Goal: Task Accomplishment & Management: Use online tool/utility

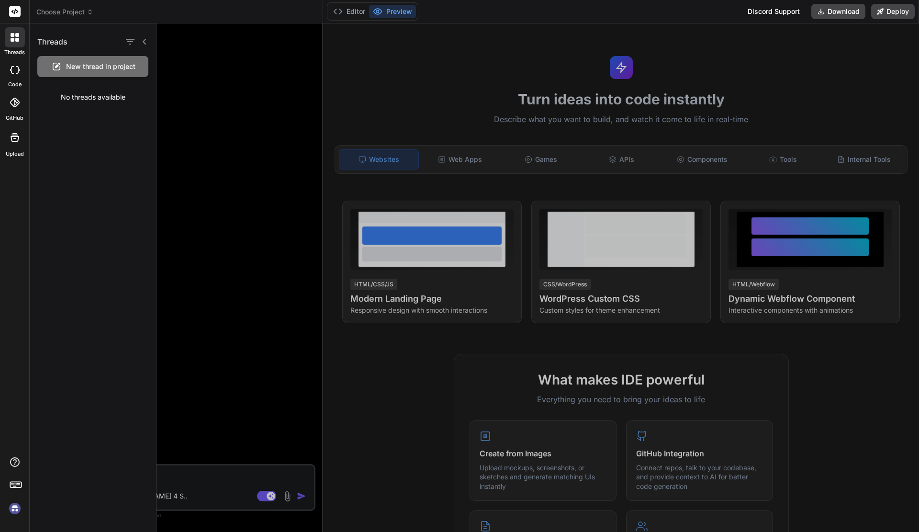
click at [261, 421] on div at bounding box center [537, 277] width 762 height 508
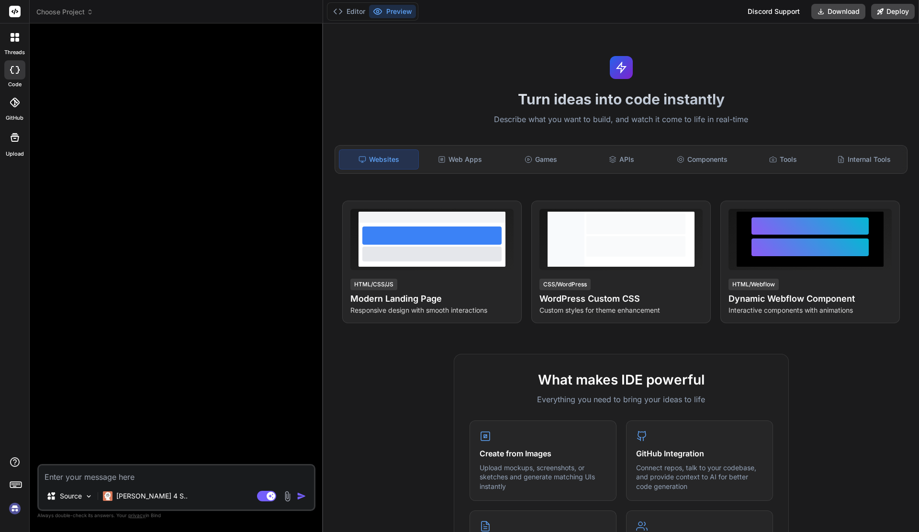
click at [17, 11] on icon at bounding box center [14, 12] width 7 height 6
click at [61, 11] on span "Choose Project" at bounding box center [64, 12] width 57 height 10
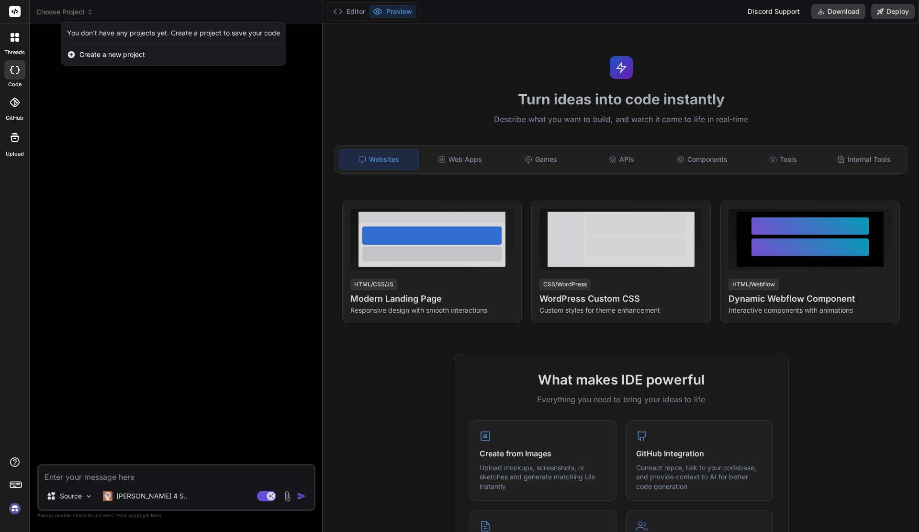
click at [123, 42] on div "You don't have any projects yet. Create a project to save your code" at bounding box center [173, 33] width 224 height 22
click at [123, 48] on div "Create a new project" at bounding box center [173, 54] width 224 height 21
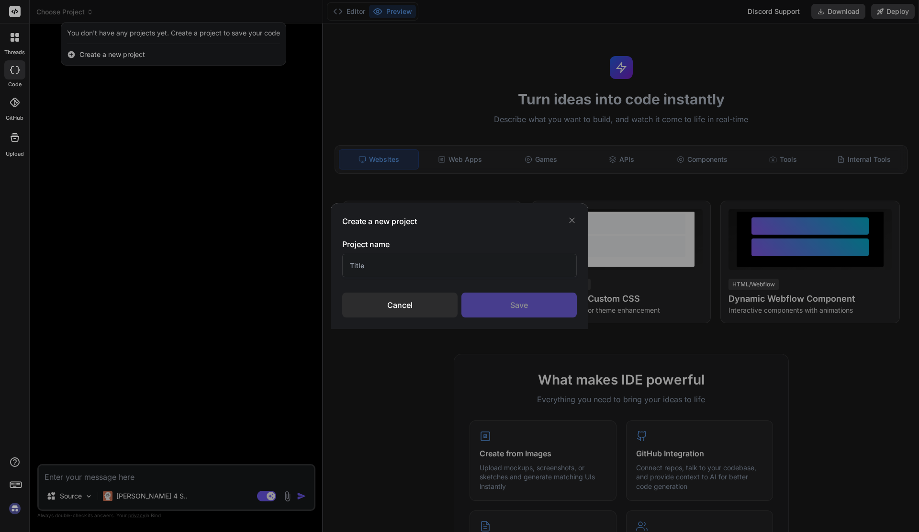
click at [447, 261] on input "text" at bounding box center [459, 265] width 234 height 23
click at [444, 265] on input "text" at bounding box center [459, 265] width 234 height 23
type input "SoA"
click at [540, 318] on div "Create a new project Project name SoA Cancel Save" at bounding box center [459, 266] width 257 height 126
click at [538, 308] on div "Save" at bounding box center [518, 304] width 115 height 25
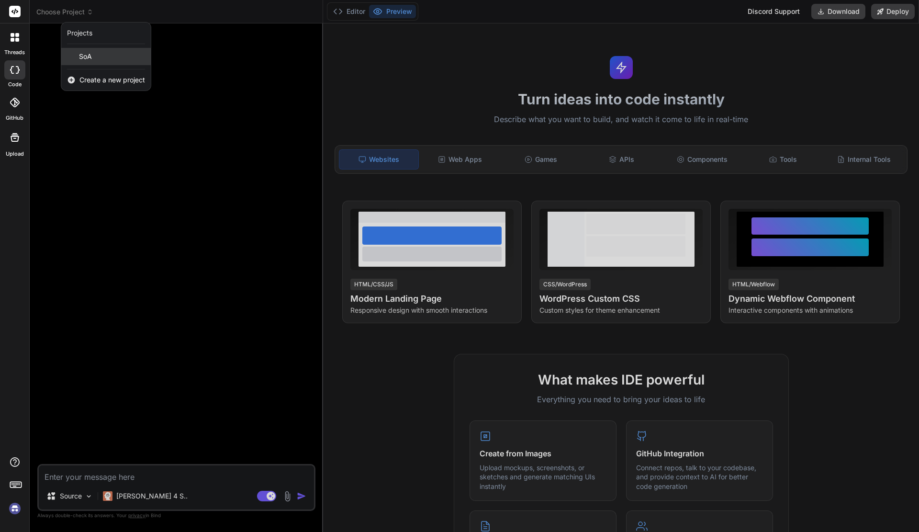
click at [82, 53] on span "SoA" at bounding box center [85, 57] width 13 height 10
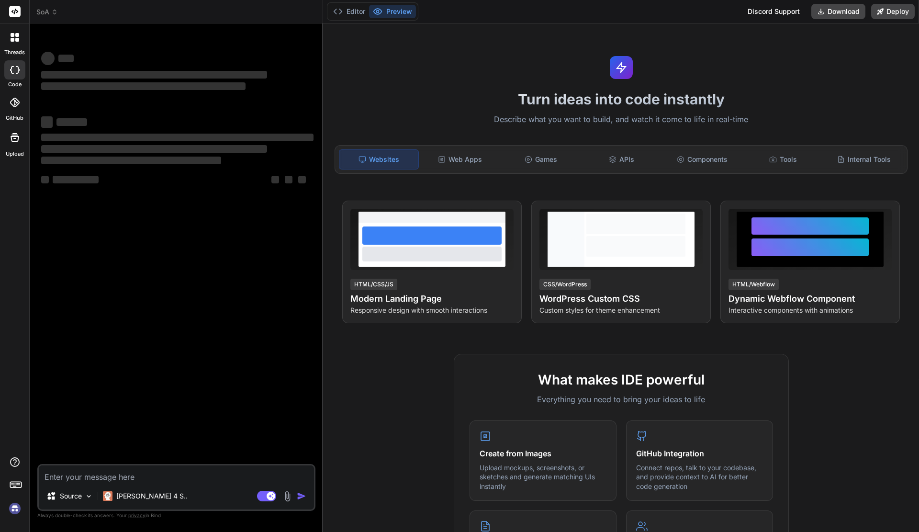
click at [142, 479] on textarea at bounding box center [176, 473] width 275 height 17
type textarea "x"
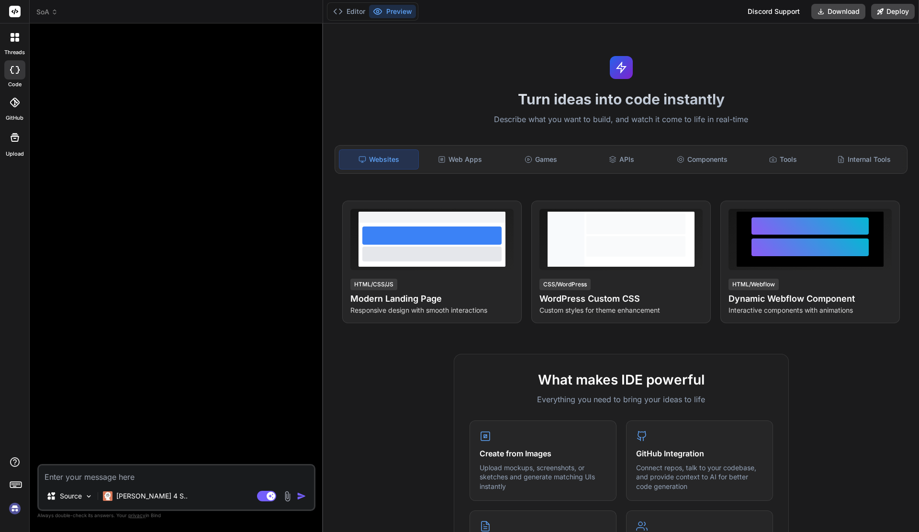
paste textarea "Loremi dolorsitamet consecte adipiscing elitseddoei tem INC Utlabo (Etdolore ma…"
type textarea "Loremi dolorsitamet consecte adipiscing elitseddoei tem INC Utlabo (Etdolore ma…"
type textarea "x"
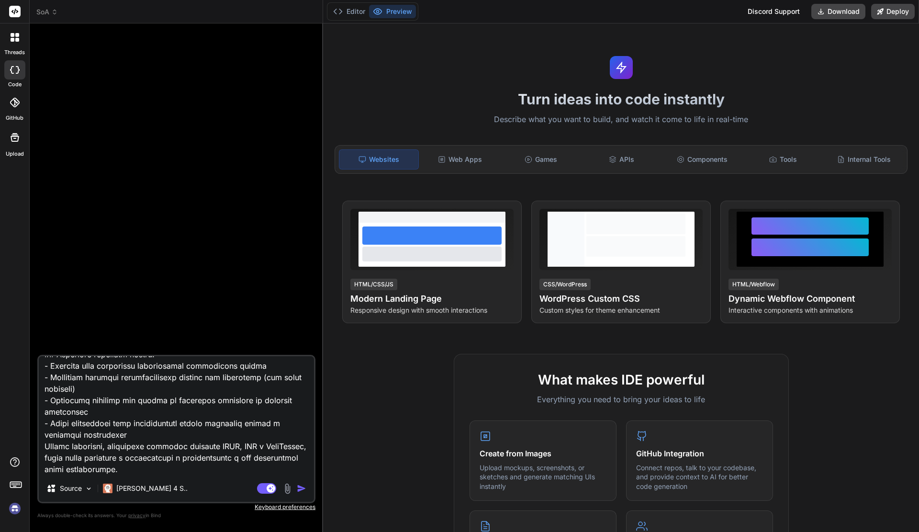
scroll to position [496, 0]
type textarea "Loremi dolorsitamet consecte adipiscing elitseddoei tem INC Utlabo (Etdolore ma…"
click at [299, 489] on img "button" at bounding box center [302, 488] width 10 height 10
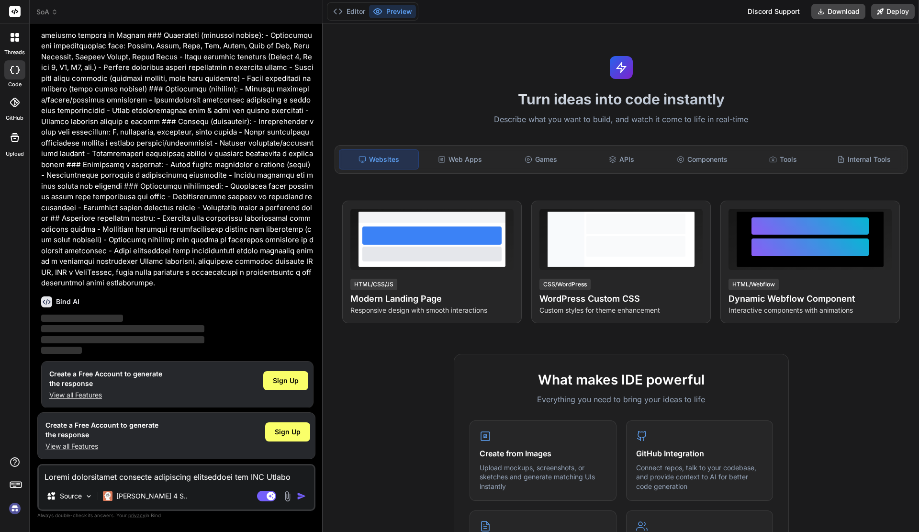
scroll to position [102, 0]
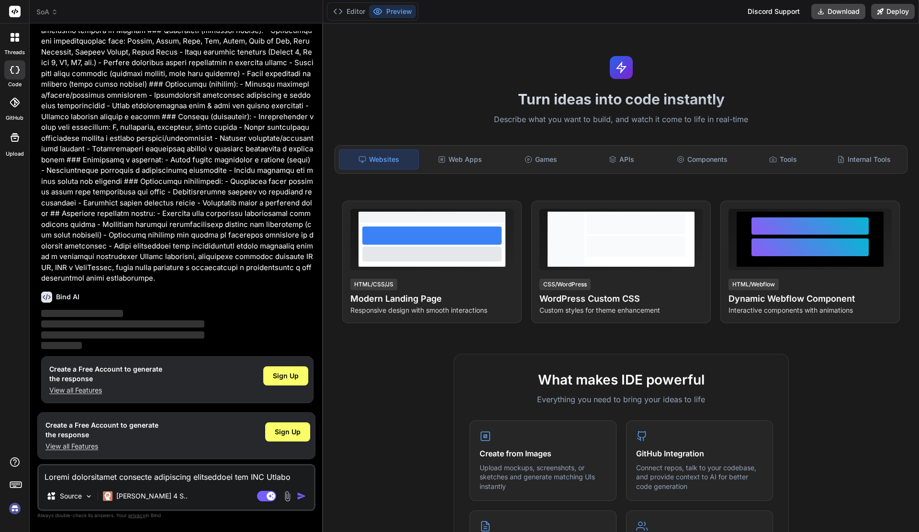
click at [311, 377] on div "Create a Free Account to generate the response View all Features Sign Up" at bounding box center [177, 379] width 272 height 47
click at [300, 378] on div "Sign Up" at bounding box center [285, 375] width 45 height 19
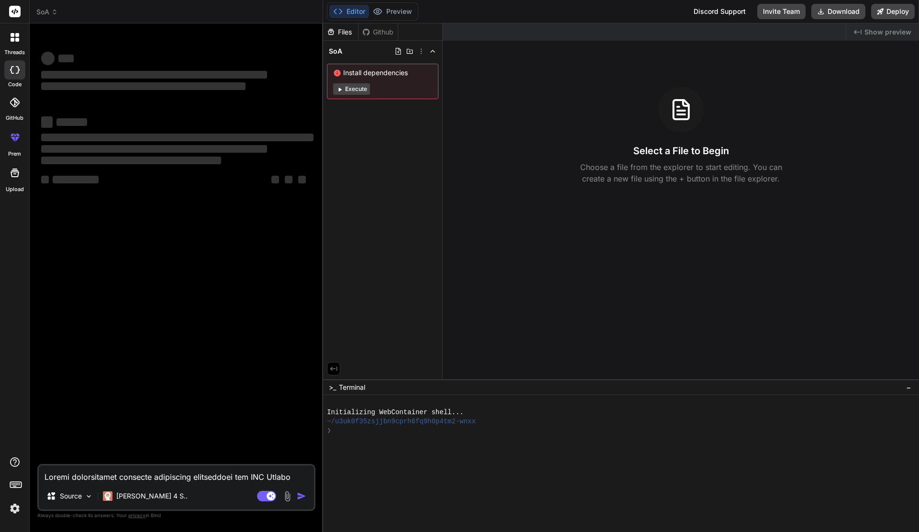
scroll to position [0, 0]
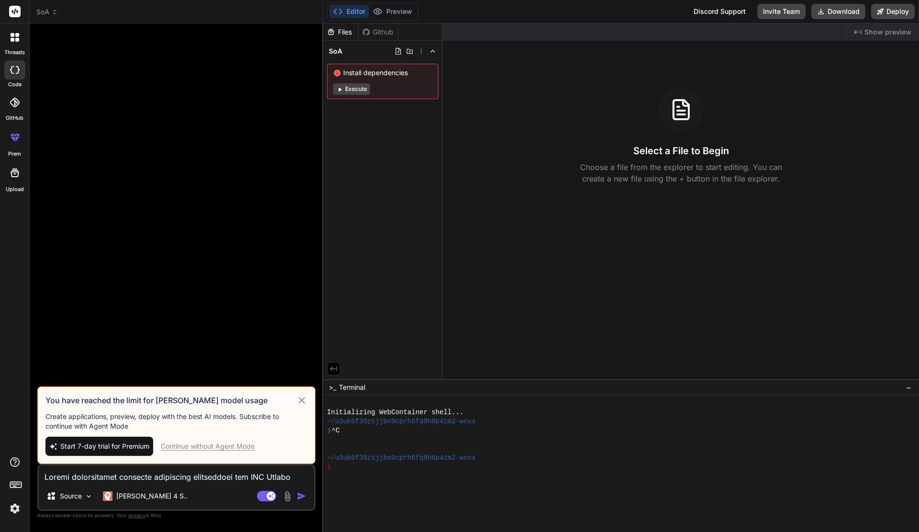
click at [211, 443] on div "Continue without Agent Mode" at bounding box center [208, 446] width 94 height 10
type textarea "x"
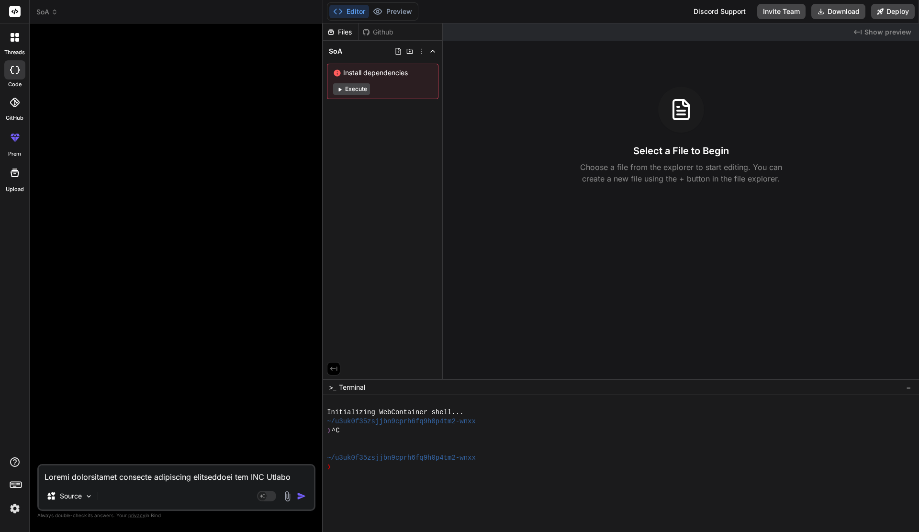
click at [166, 479] on textarea at bounding box center [176, 473] width 275 height 17
paste textarea "Loremi dolorsitamet consecte adipiscing elitseddoei tem INC Utlabo (Etdolore ma…"
type textarea "Loremi dolorsitamet consecte adipiscing elitseddoei tem INC Utlabo (Etdolore ma…"
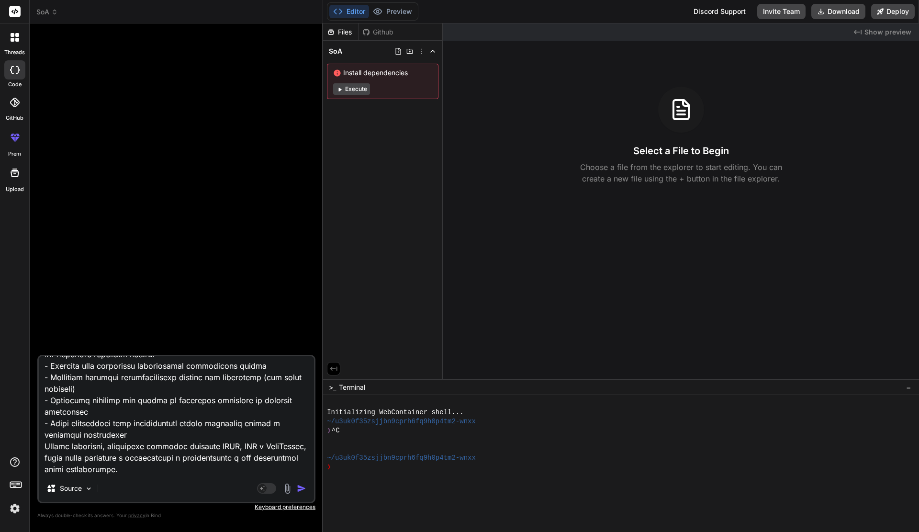
type textarea "x"
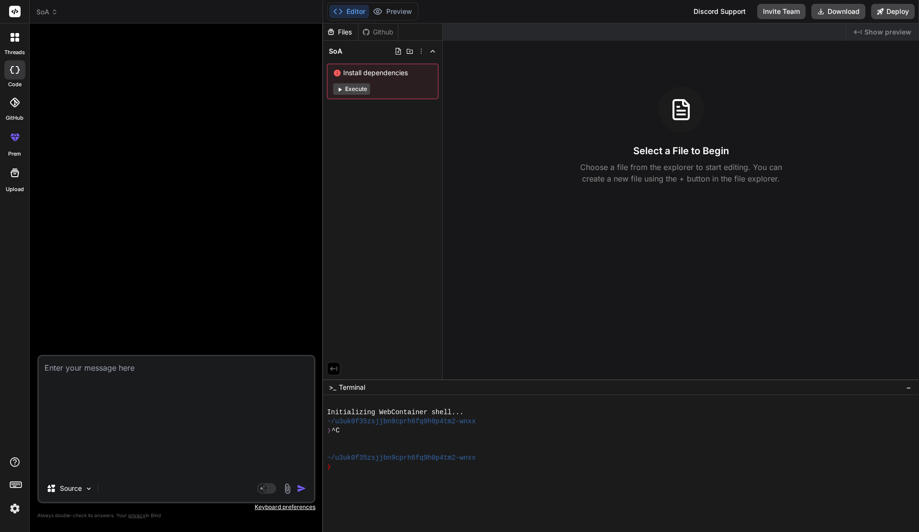
scroll to position [0, 0]
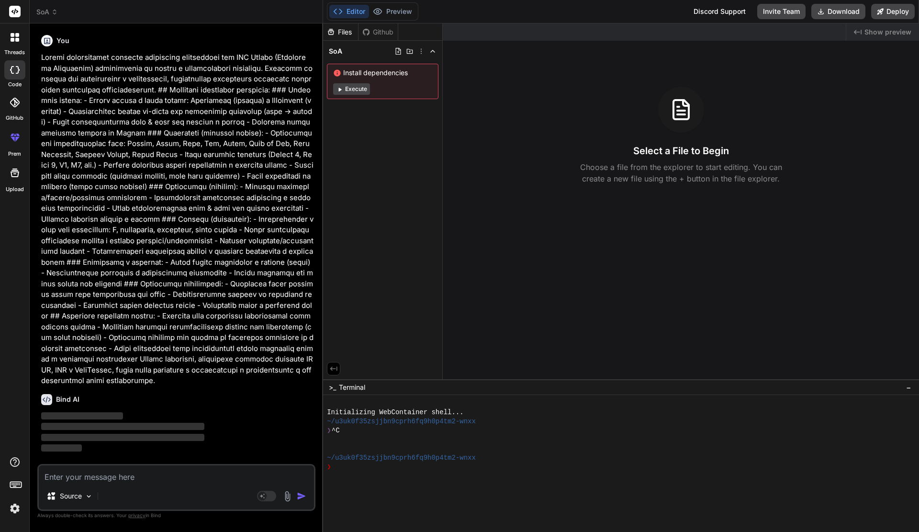
click at [724, 140] on div "Select a File to Begin Choose a file from the explorer to start editing. You ca…" at bounding box center [681, 136] width 476 height 98
click at [682, 176] on p "Choose a file from the explorer to start editing. You can create a new file usi…" at bounding box center [681, 172] width 214 height 23
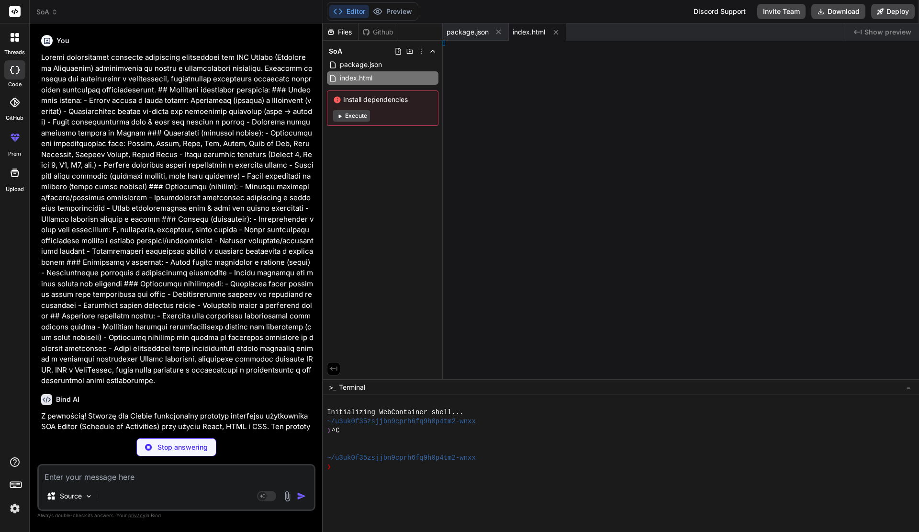
type textarea "x"
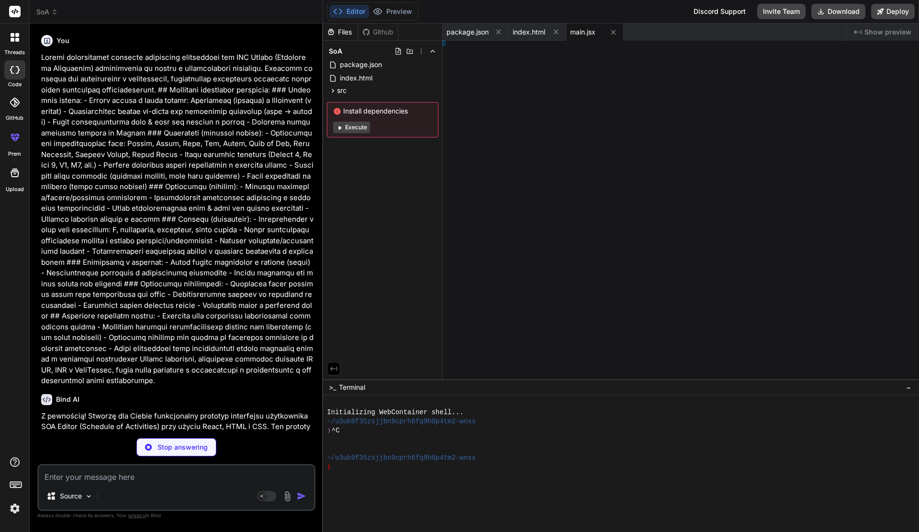
type textarea "x"
type textarea "bbing; }"
type textarea "x"
type textarea "textMenu;"
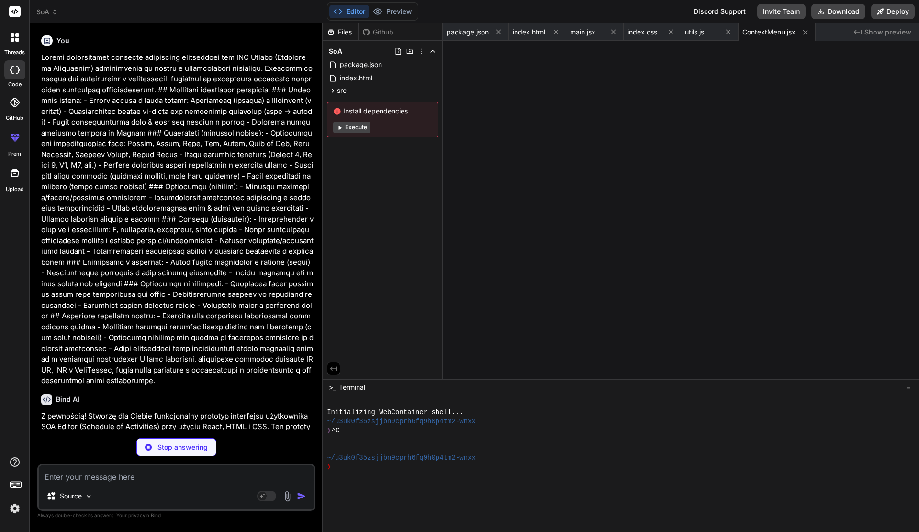
type textarea "x"
type textarea "Cell;"
type textarea "x"
type textarea "ATable;"
type textarea "x"
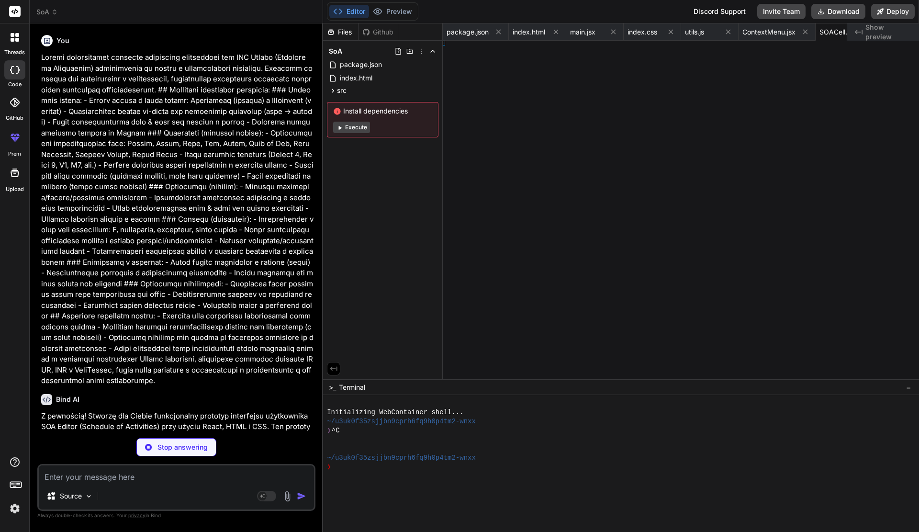
type textarea "App;"
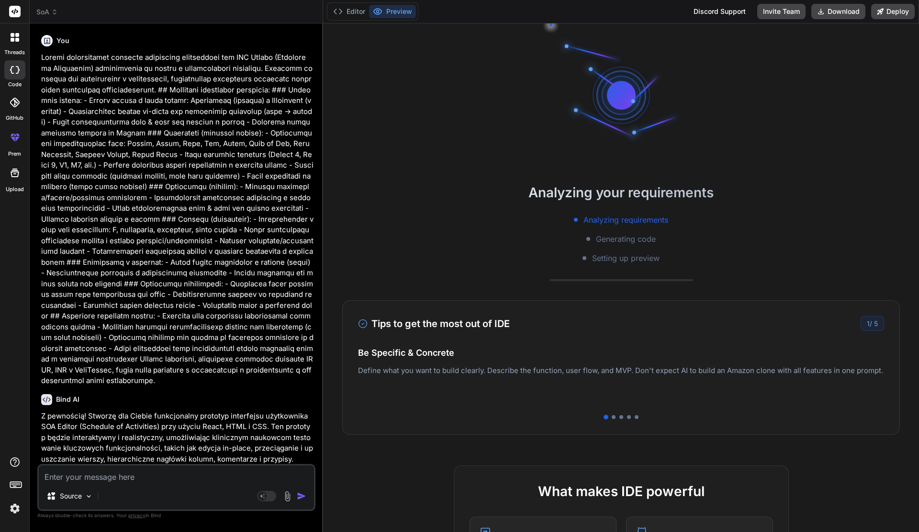
type textarea "x"
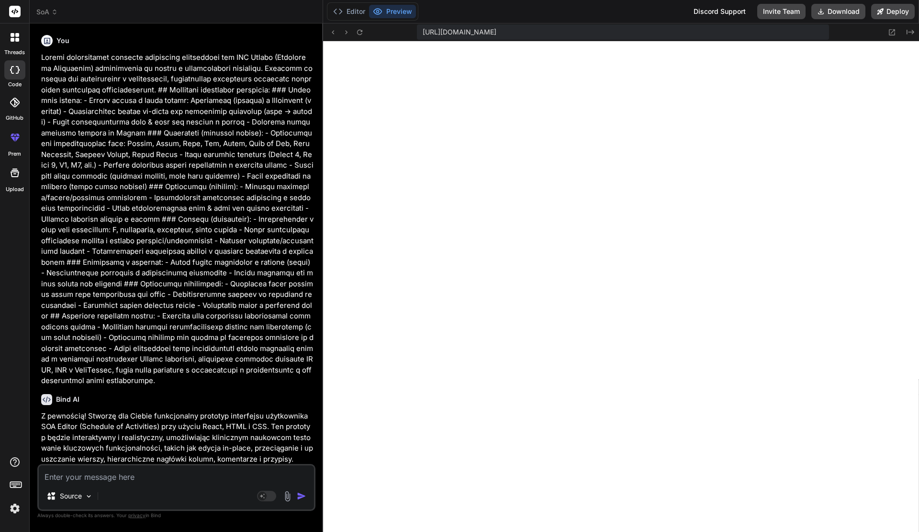
type textarea "export default App;"
type textarea "x"
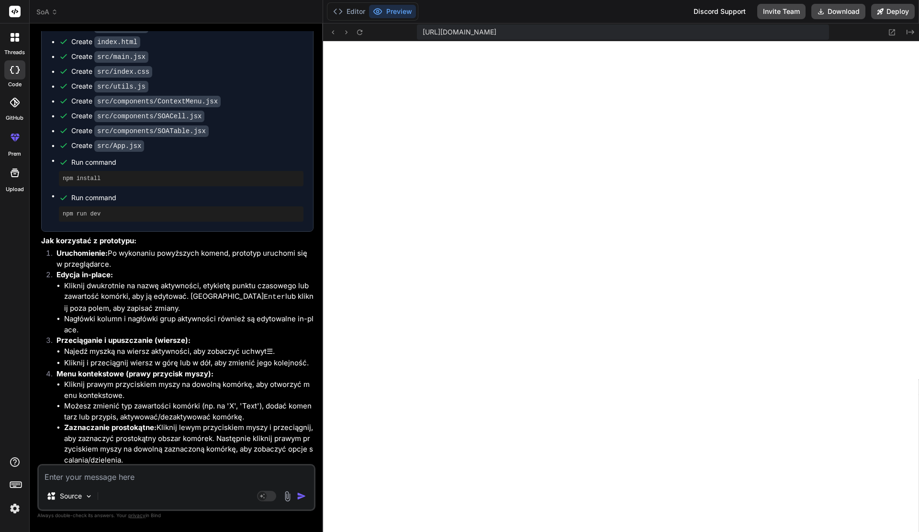
scroll to position [1064, 0]
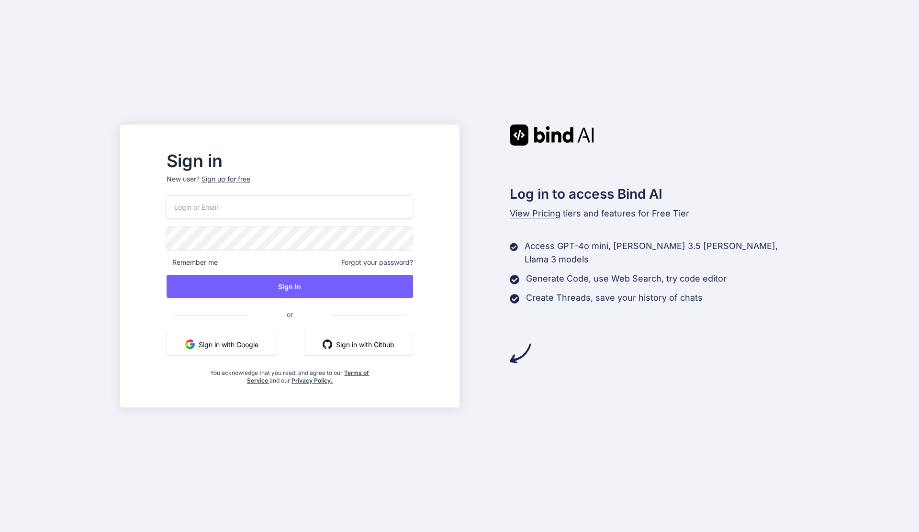
click at [284, 208] on input "email" at bounding box center [289, 206] width 246 height 23
click at [255, 344] on button "Sign in with Google" at bounding box center [221, 344] width 111 height 23
